Goal: Navigation & Orientation: Find specific page/section

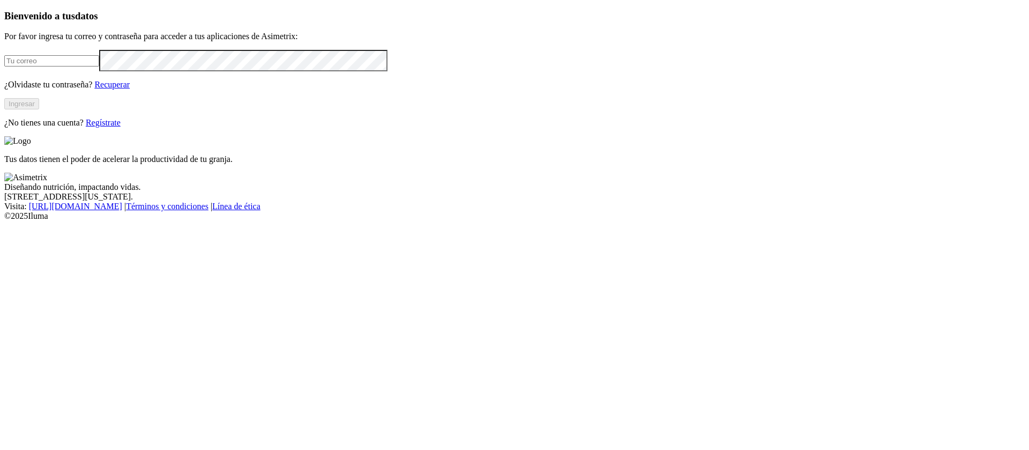
type input "[EMAIL_ADDRESS][PERSON_NAME][DOMAIN_NAME]"
click at [39, 109] on button "Ingresar" at bounding box center [21, 103] width 35 height 11
